Goal: Navigation & Orientation: Find specific page/section

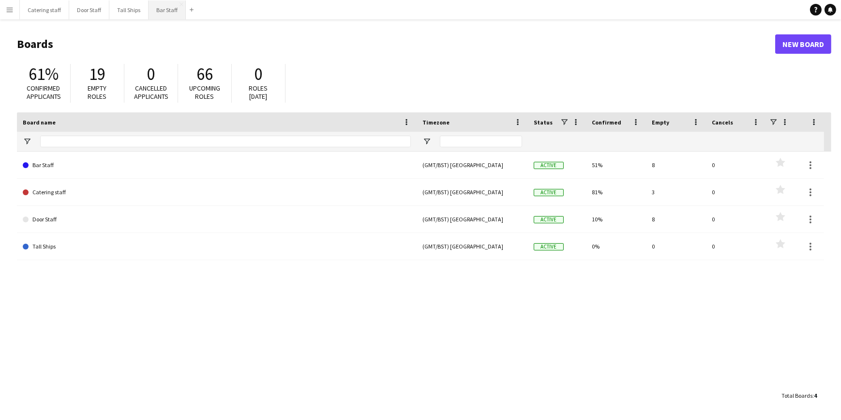
click at [163, 8] on button "Bar Staff Close" at bounding box center [167, 9] width 37 height 19
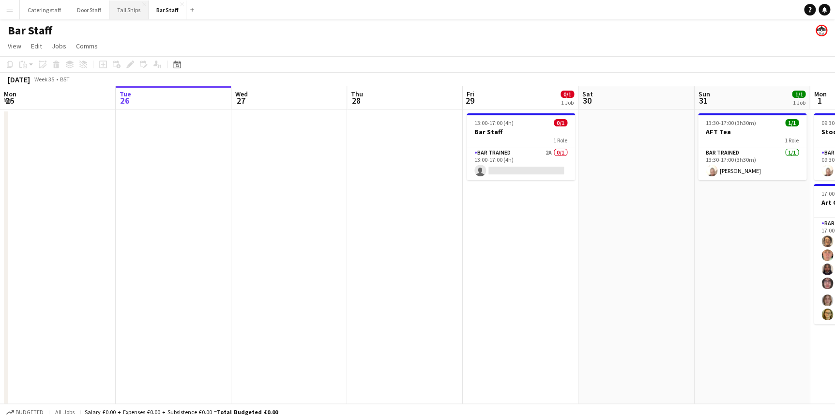
click at [116, 14] on button "Tall Ships Close" at bounding box center [128, 9] width 39 height 19
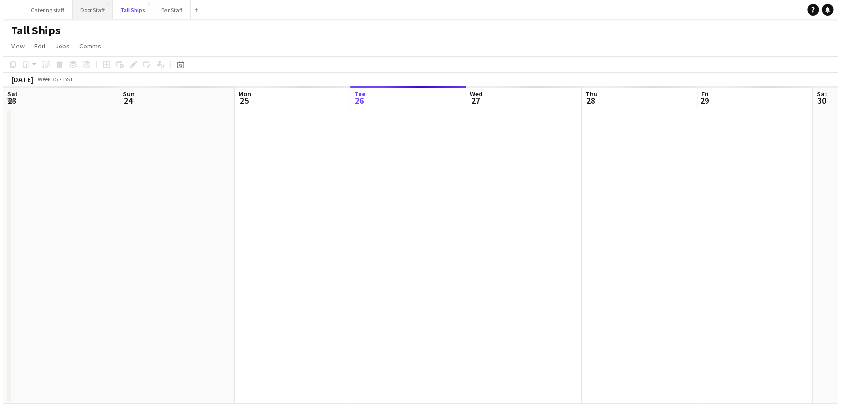
scroll to position [0, 231]
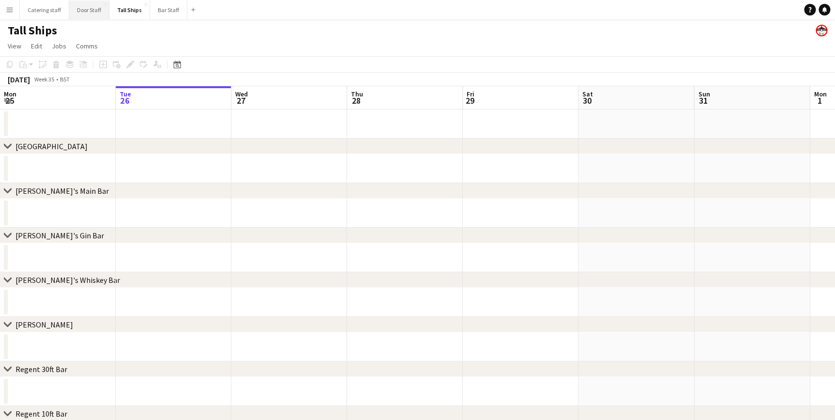
click at [83, 10] on button "Door Staff Close" at bounding box center [89, 9] width 40 height 19
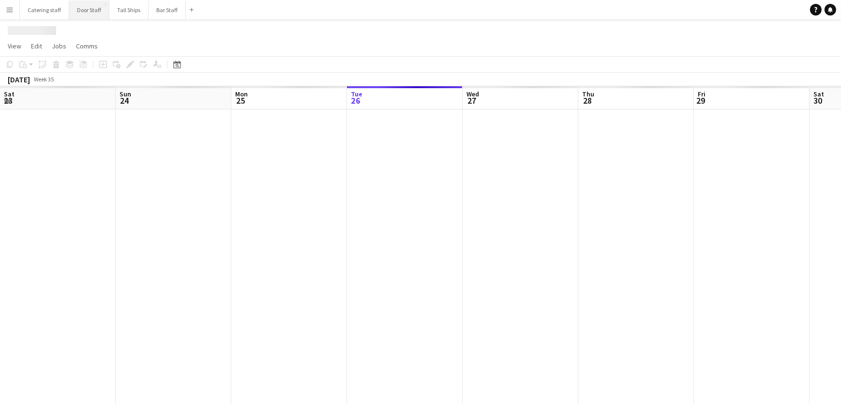
scroll to position [0, 231]
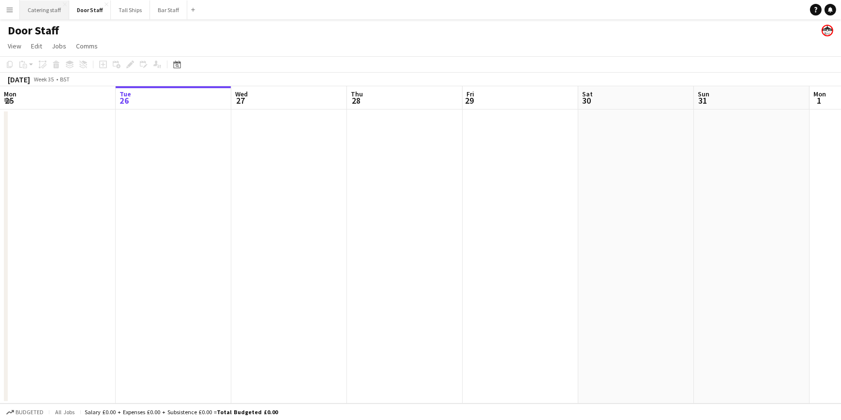
click at [51, 10] on button "Catering staff Close" at bounding box center [44, 9] width 49 height 19
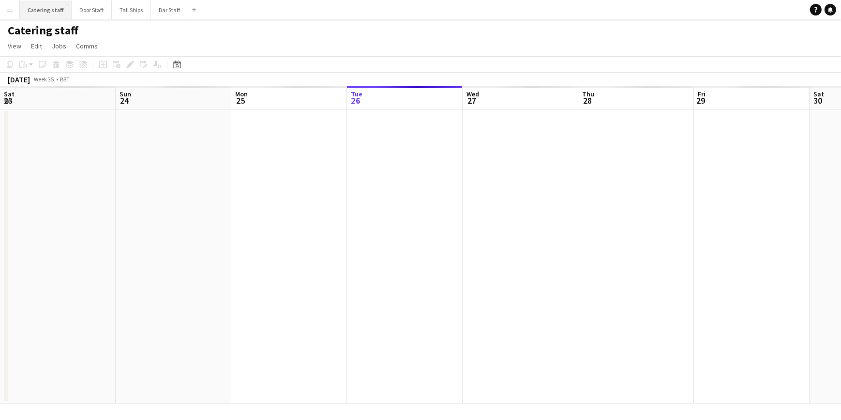
scroll to position [0, 231]
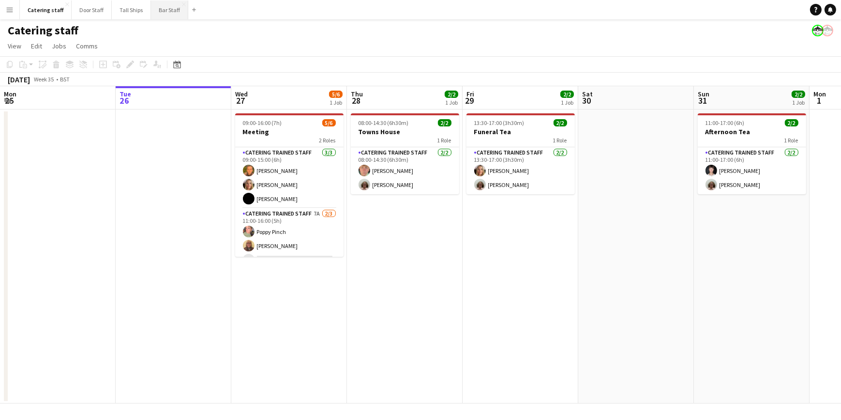
click at [160, 11] on button "Bar Staff Close" at bounding box center [169, 9] width 37 height 19
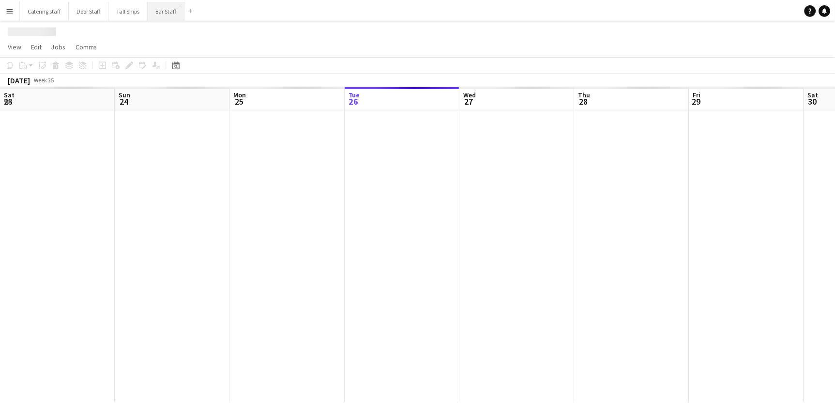
scroll to position [0, 231]
